Goal: Information Seeking & Learning: Learn about a topic

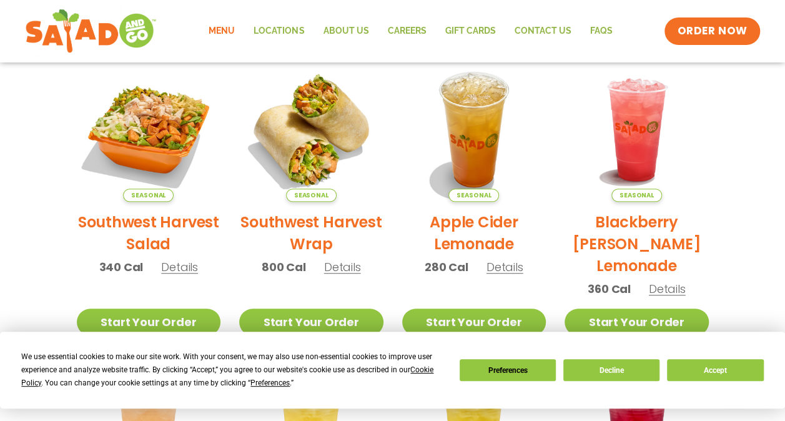
scroll to position [294, 0]
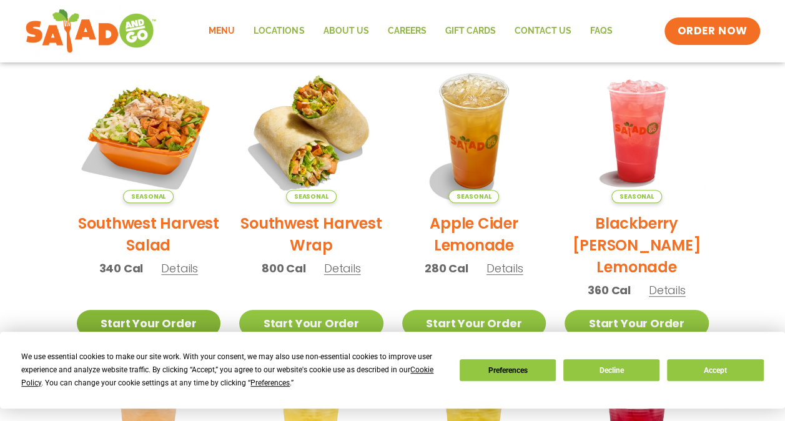
click at [182, 315] on link "Start Your Order" at bounding box center [149, 323] width 144 height 27
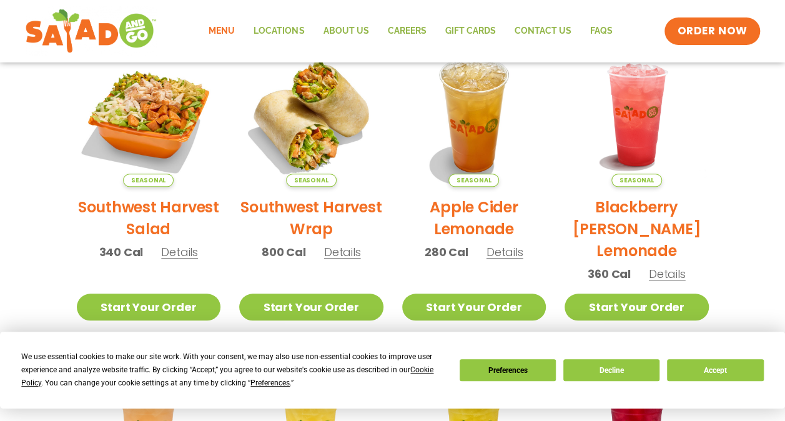
scroll to position [310, 0]
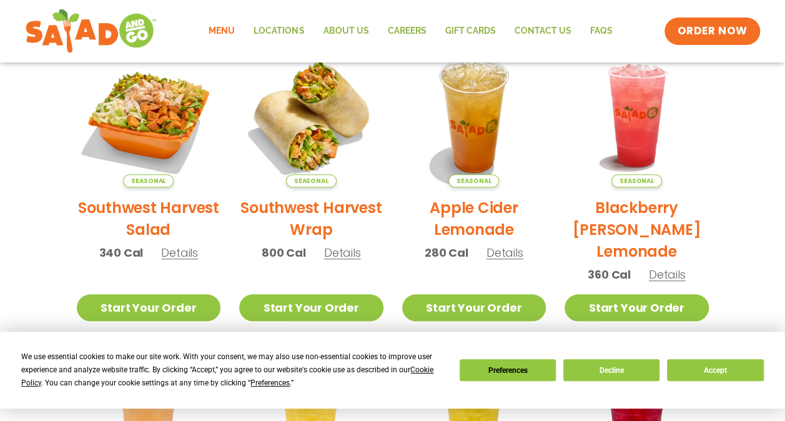
click at [180, 247] on span "Details" at bounding box center [179, 253] width 37 height 16
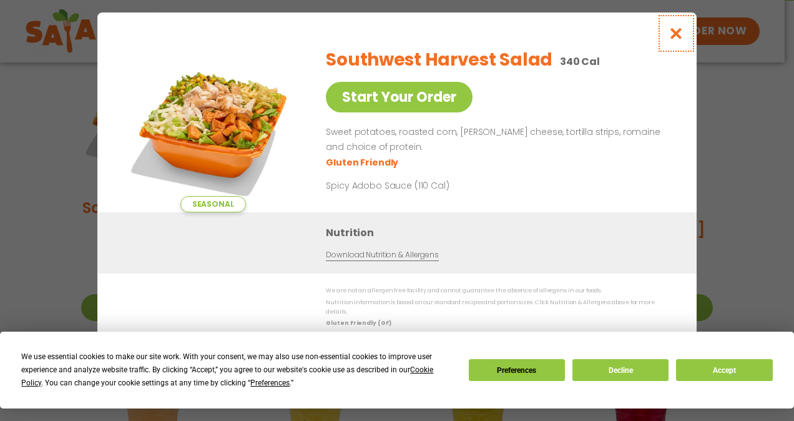
click at [679, 40] on icon "Close modal" at bounding box center [677, 33] width 16 height 13
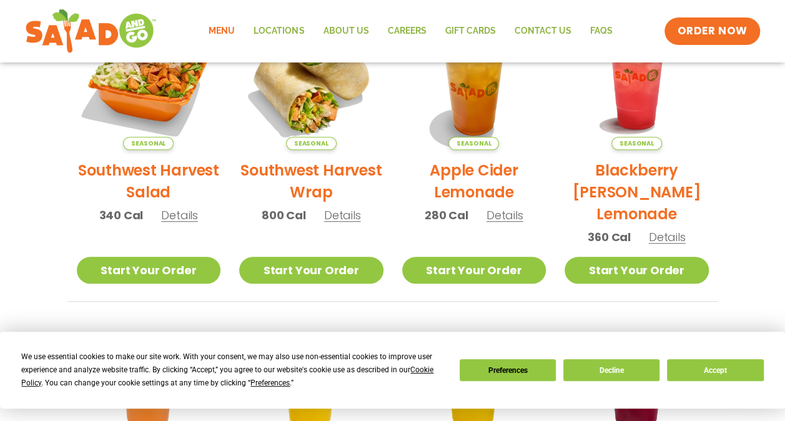
scroll to position [346, 0]
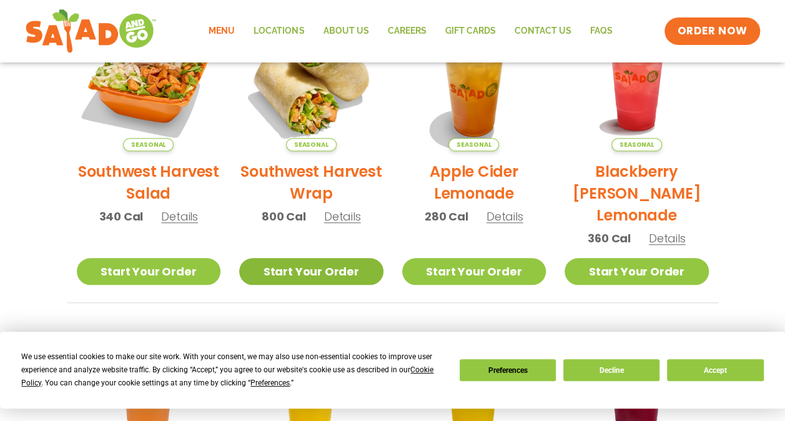
click at [322, 267] on link "Start Your Order" at bounding box center [311, 271] width 144 height 27
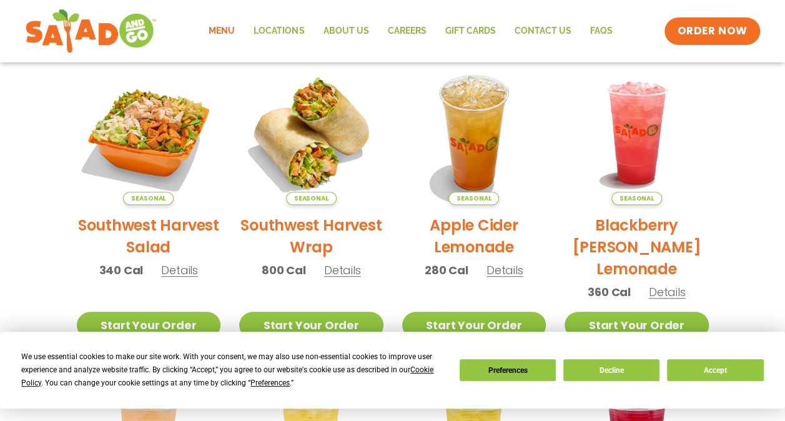
scroll to position [344, 0]
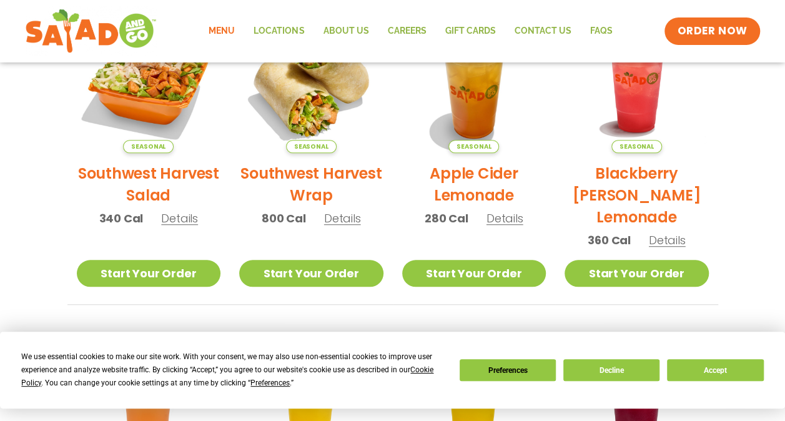
click at [583, 356] on div "We use essential cookies to make our site work. With your consent, we may also …" at bounding box center [392, 369] width 742 height 39
click at [589, 371] on button "Decline" at bounding box center [611, 370] width 96 height 22
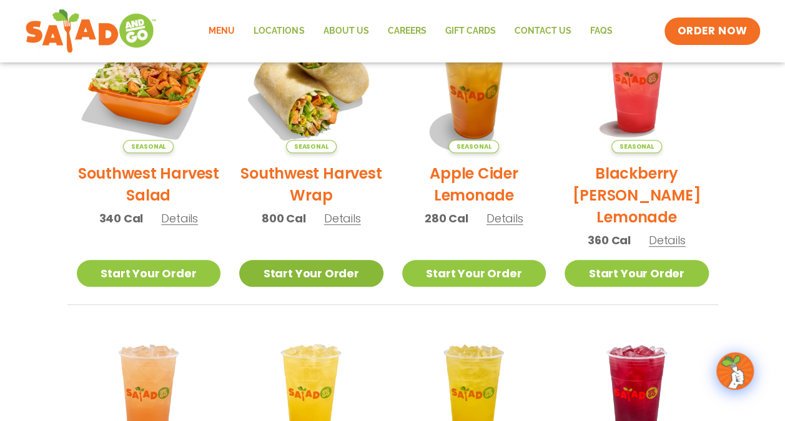
click at [352, 280] on link "Start Your Order" at bounding box center [311, 273] width 144 height 27
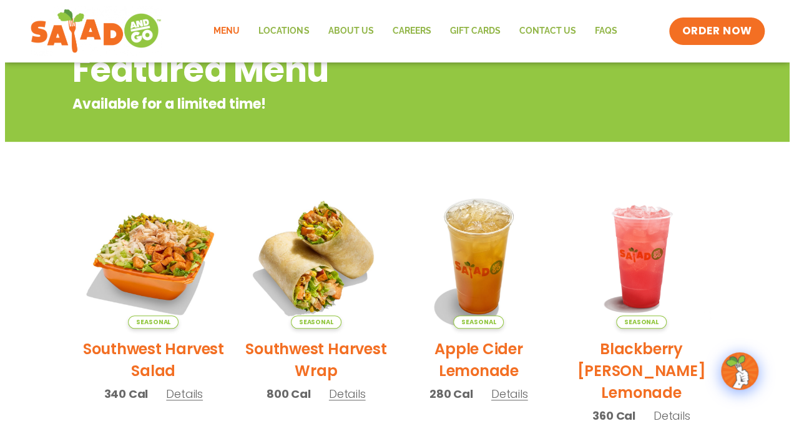
scroll to position [172, 0]
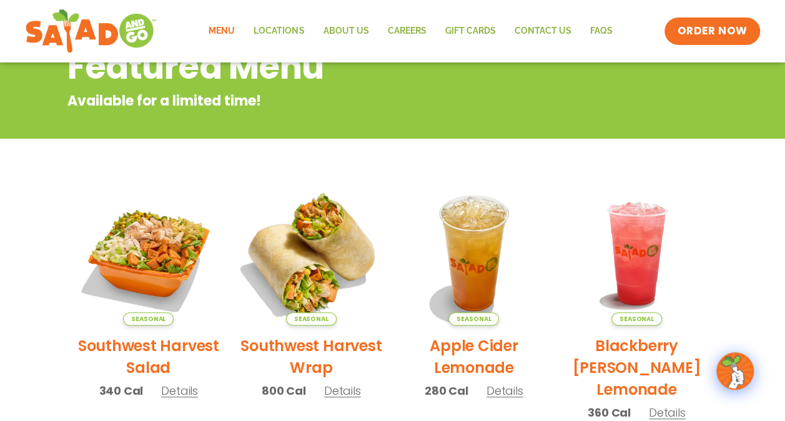
click at [318, 278] on img at bounding box center [311, 253] width 169 height 169
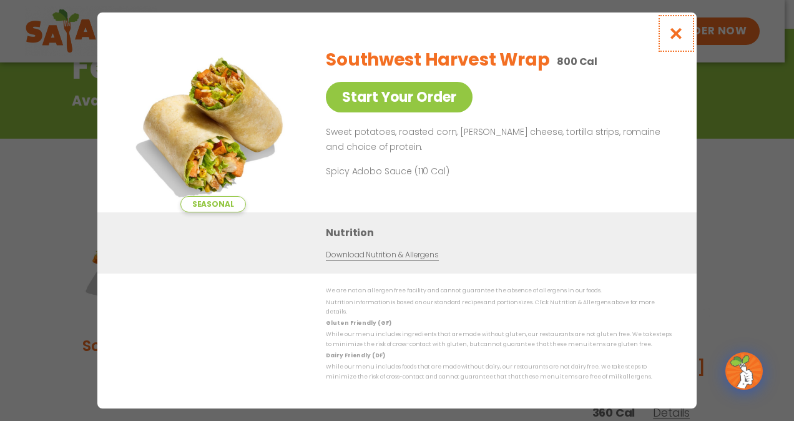
click at [682, 37] on icon "Close modal" at bounding box center [677, 33] width 16 height 13
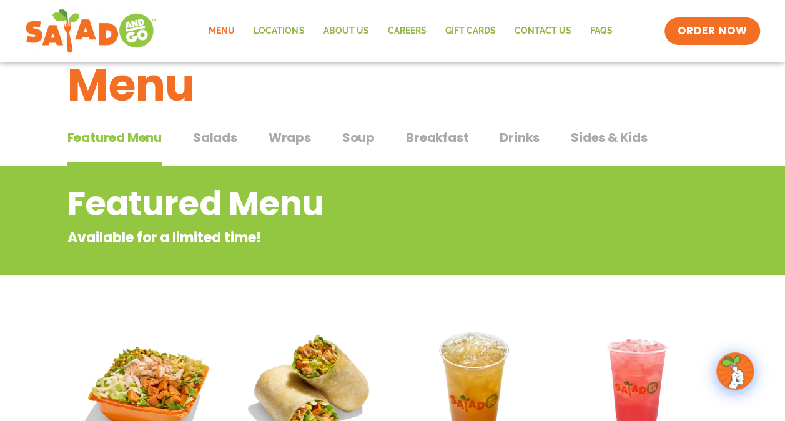
scroll to position [0, 0]
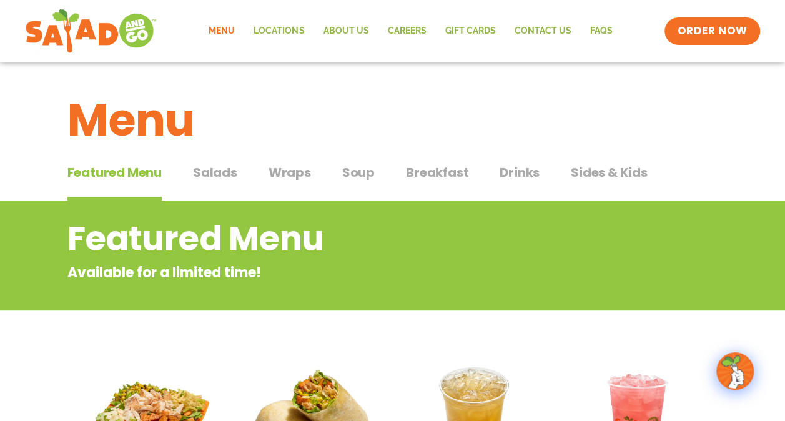
click at [220, 183] on button "Salads Salads" at bounding box center [215, 182] width 44 height 38
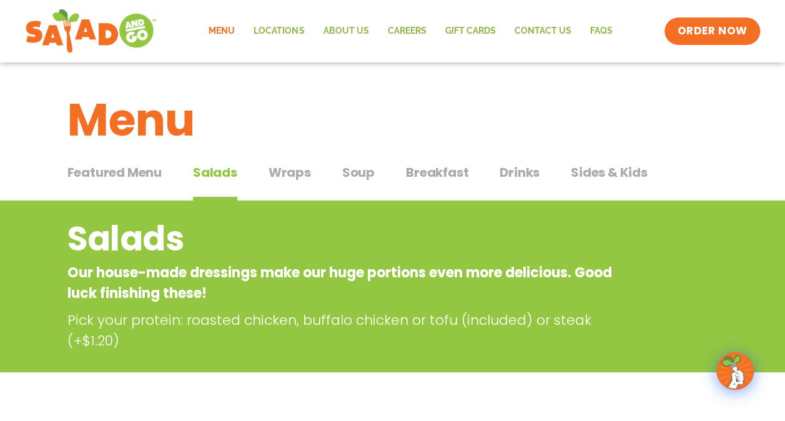
click at [296, 161] on div "Featured Menu Featured Menu Salads Salads Wraps Wraps Soup Soup Breakfast Break…" at bounding box center [392, 180] width 651 height 42
click at [297, 168] on span "Wraps" at bounding box center [289, 172] width 42 height 19
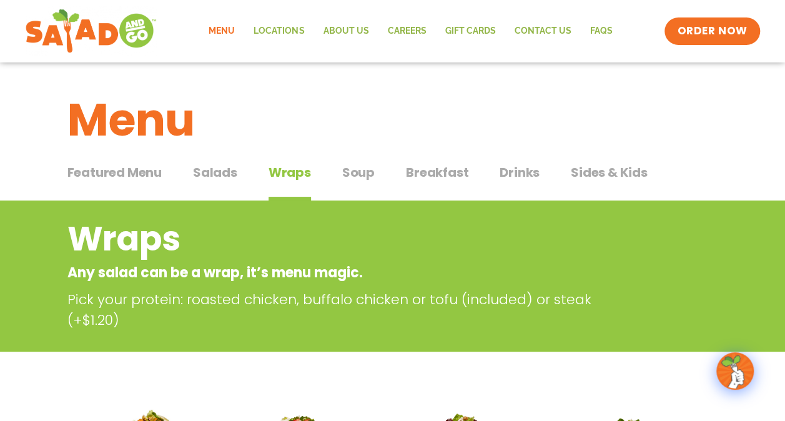
click at [342, 181] on span "Soup" at bounding box center [358, 172] width 32 height 19
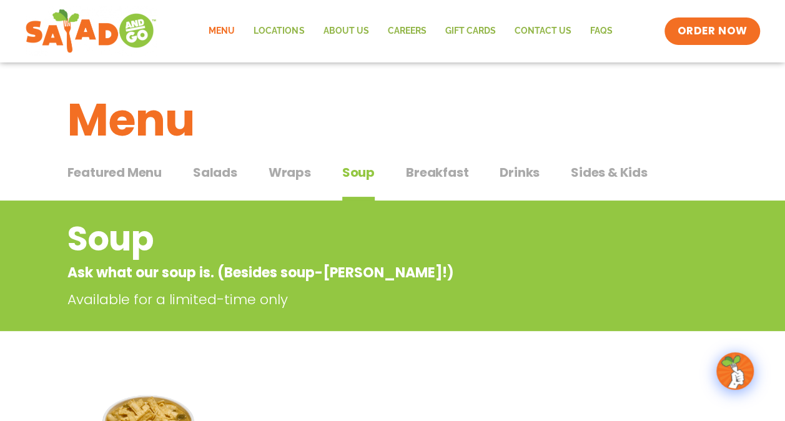
click at [433, 171] on span "Breakfast" at bounding box center [437, 172] width 62 height 19
